Goal: Find specific fact: Find specific fact

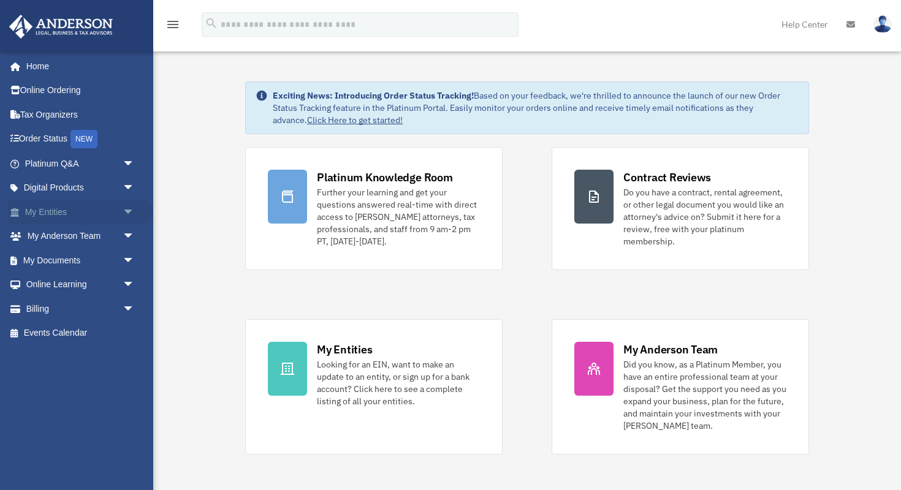
click at [125, 208] on span "arrow_drop_down" at bounding box center [135, 212] width 25 height 25
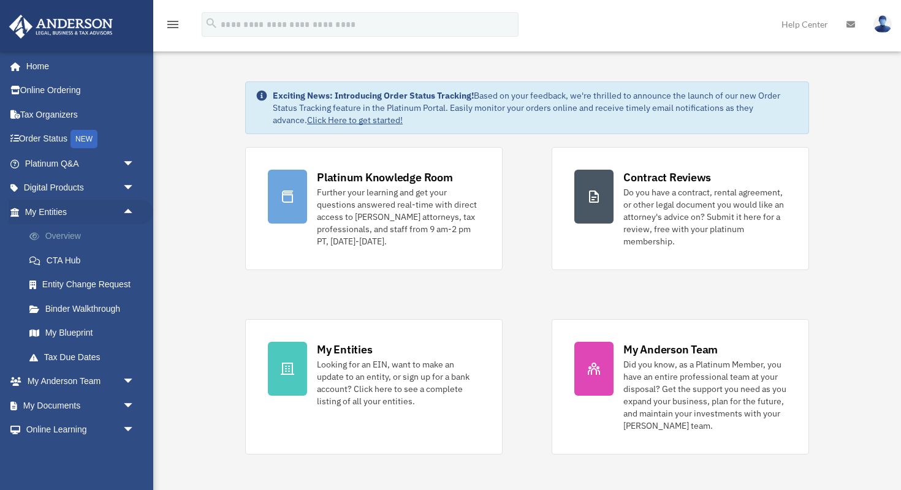
click at [70, 232] on link "Overview" at bounding box center [85, 236] width 136 height 25
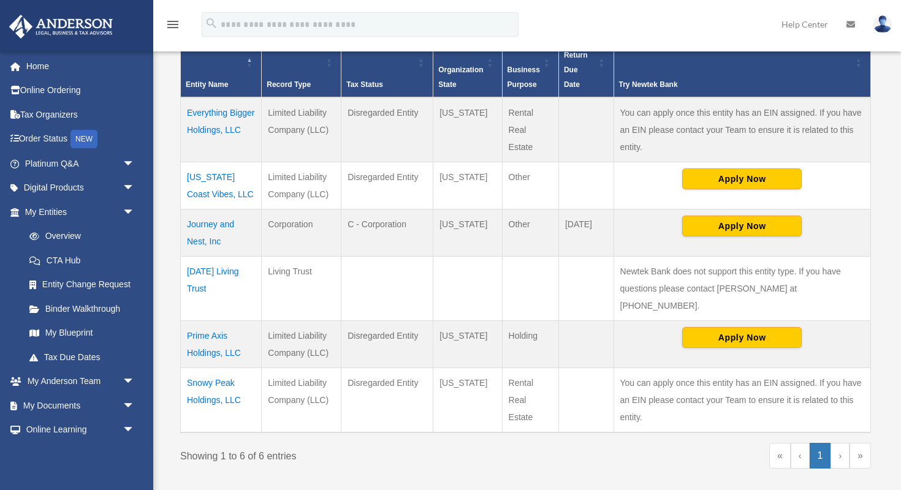
scroll to position [284, 0]
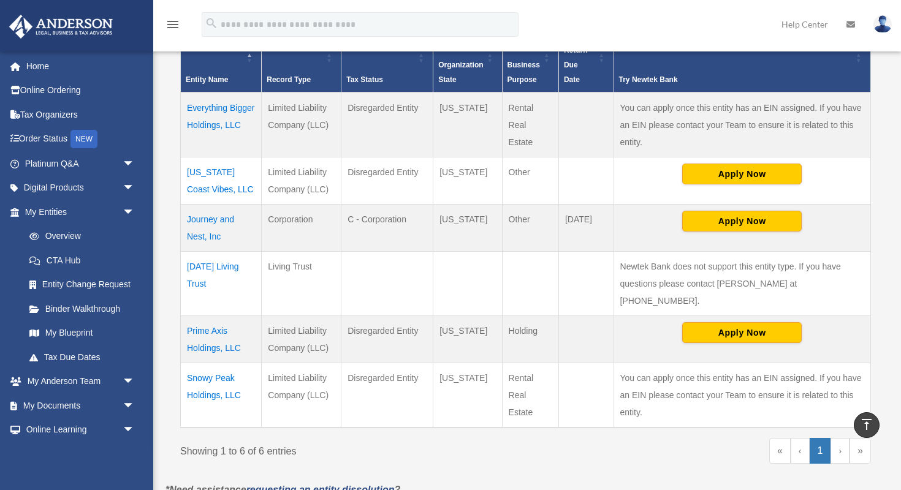
click at [217, 173] on td "[US_STATE] Coast Vibes, LLC" at bounding box center [221, 180] width 81 height 47
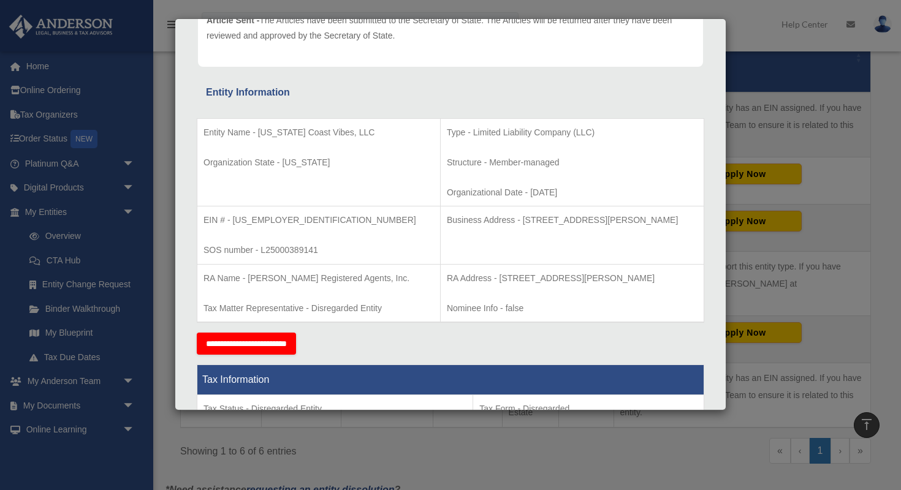
scroll to position [170, 0]
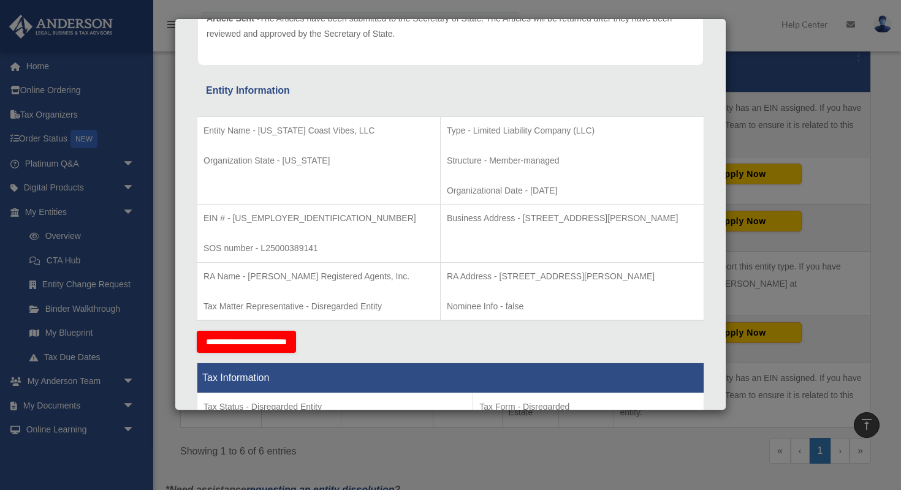
drag, startPoint x: 487, startPoint y: 216, endPoint x: 680, endPoint y: 211, distance: 193.7
click at [680, 211] on p "Business Address - [STREET_ADDRESS][PERSON_NAME]" at bounding box center [572, 218] width 251 height 15
copy p "[STREET_ADDRESS][PERSON_NAME]"
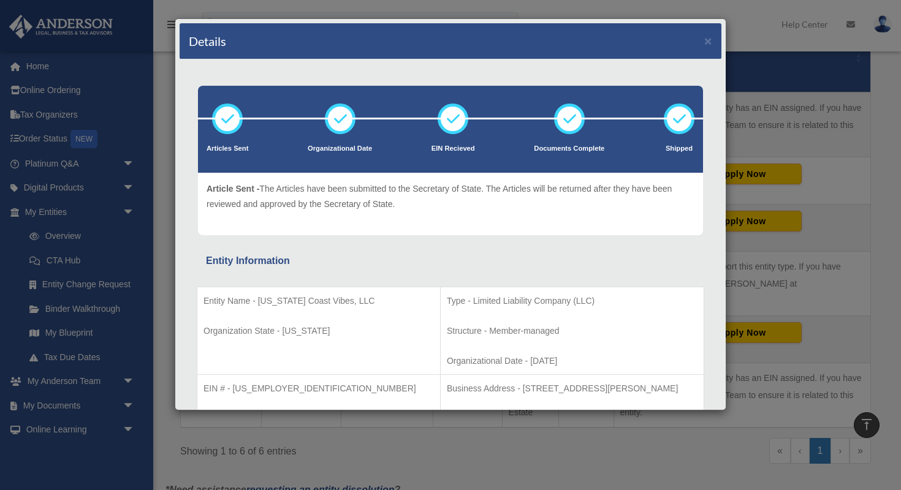
scroll to position [0, 0]
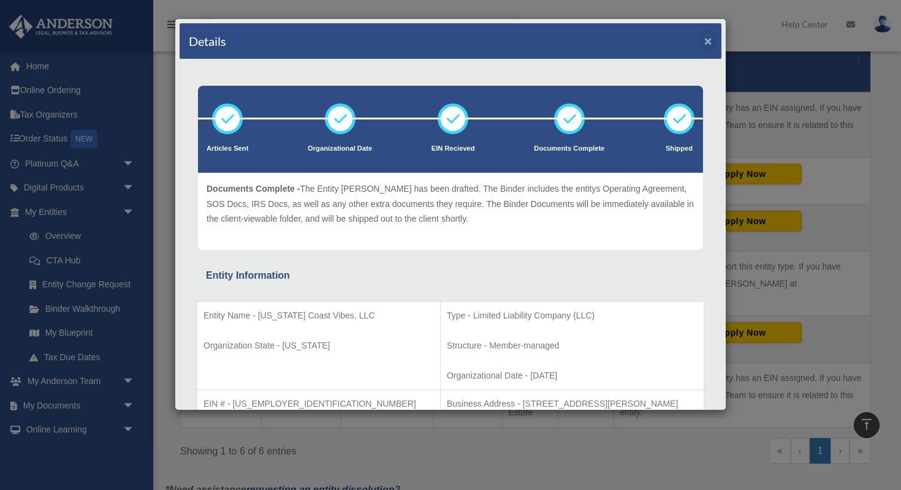
click at [707, 41] on button "×" at bounding box center [708, 40] width 8 height 13
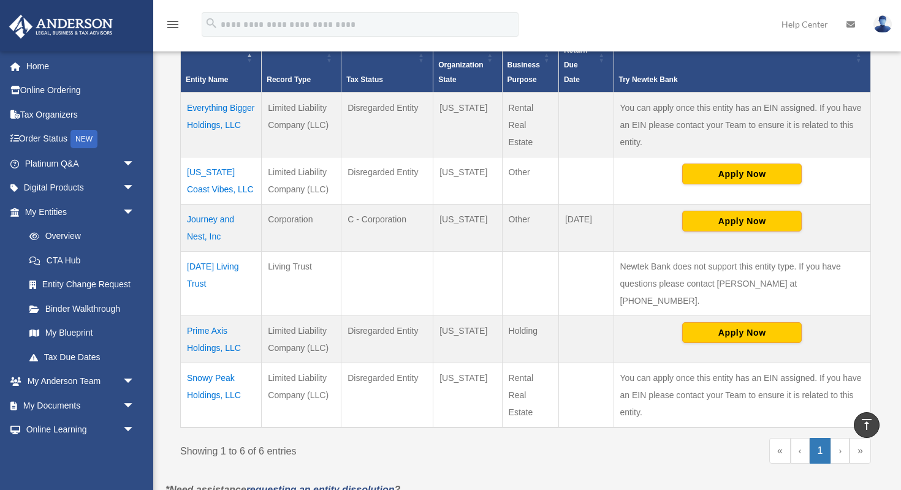
click at [222, 169] on td "[US_STATE] Coast Vibes, LLC" at bounding box center [221, 180] width 81 height 47
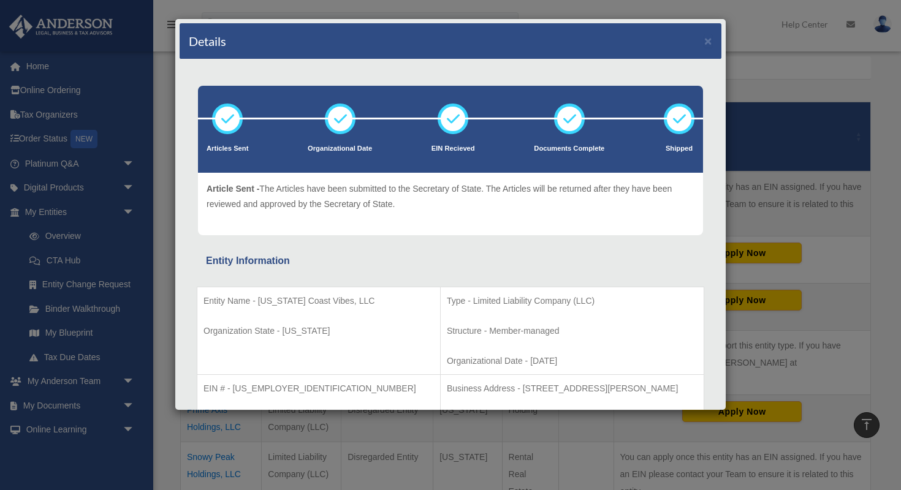
scroll to position [197, 0]
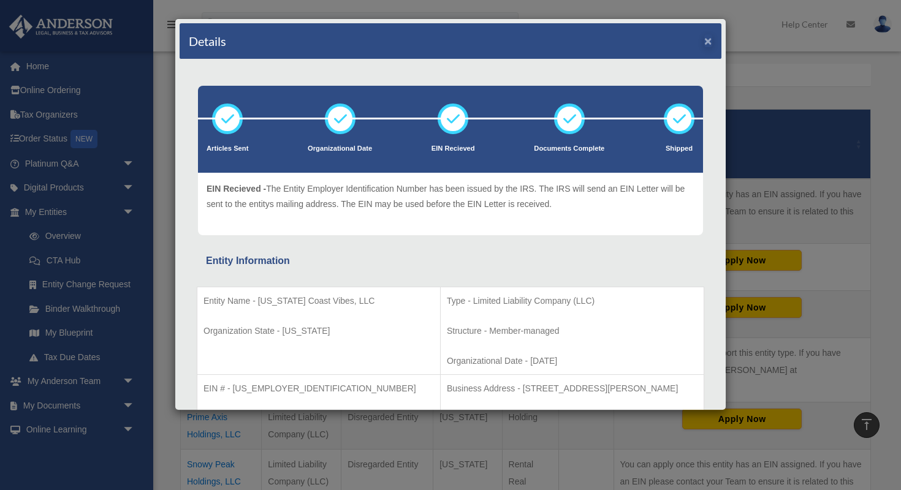
click at [710, 39] on button "×" at bounding box center [708, 40] width 8 height 13
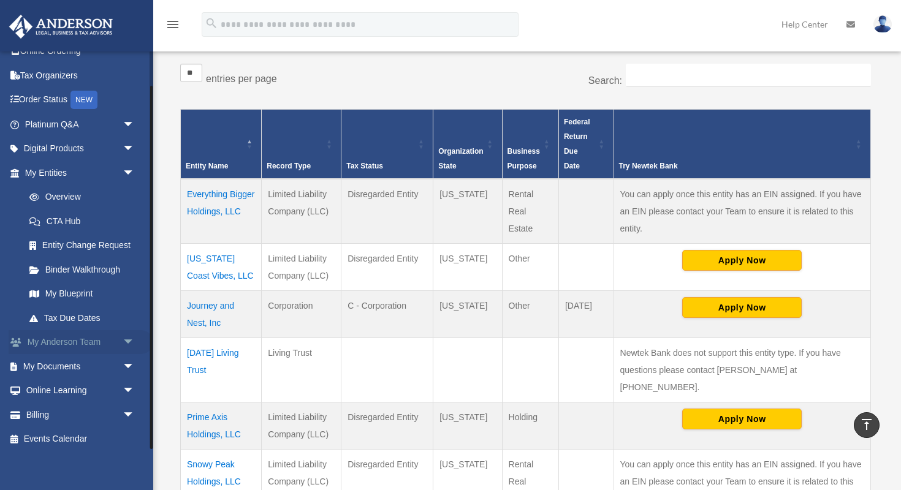
scroll to position [39, 0]
